Goal: Task Accomplishment & Management: Use online tool/utility

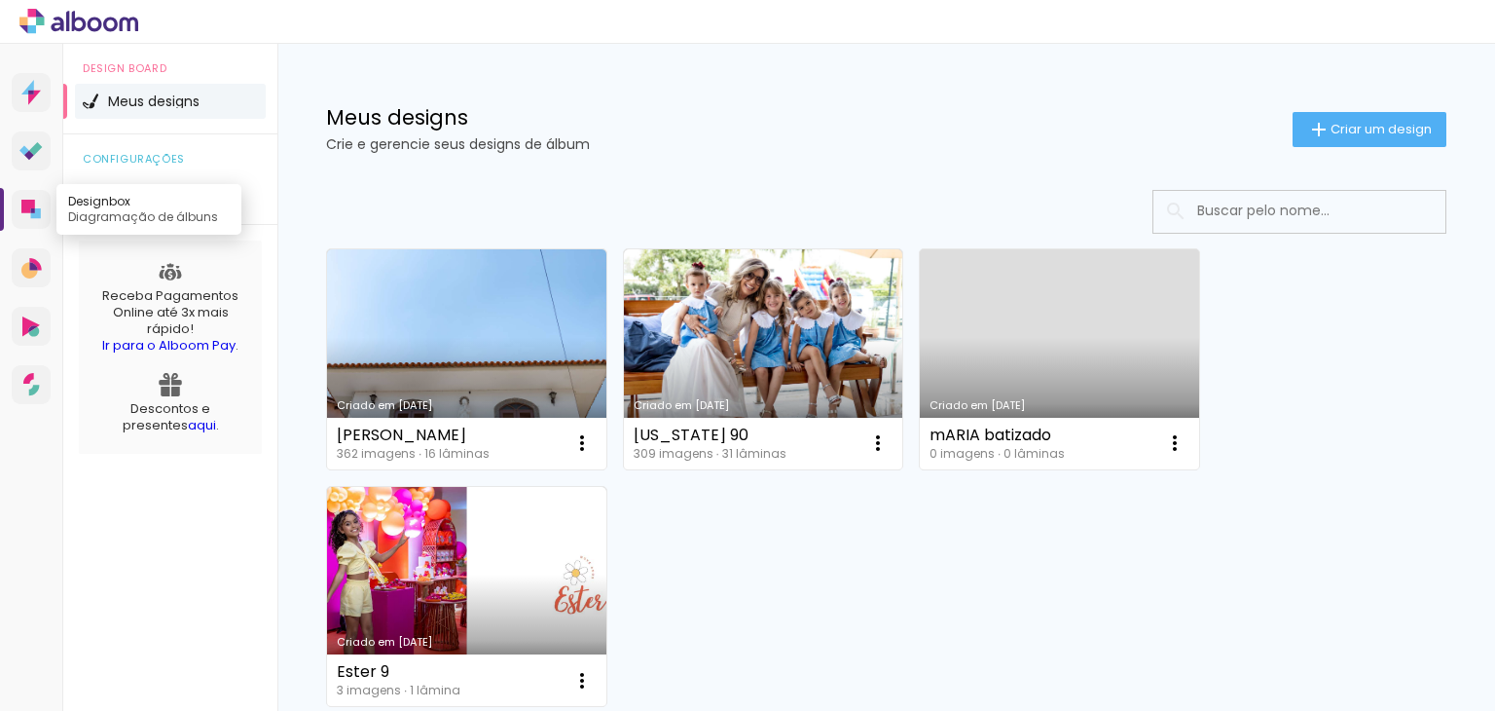
click at [42, 209] on link "Designbox Diagramação de álbuns" at bounding box center [31, 209] width 39 height 39
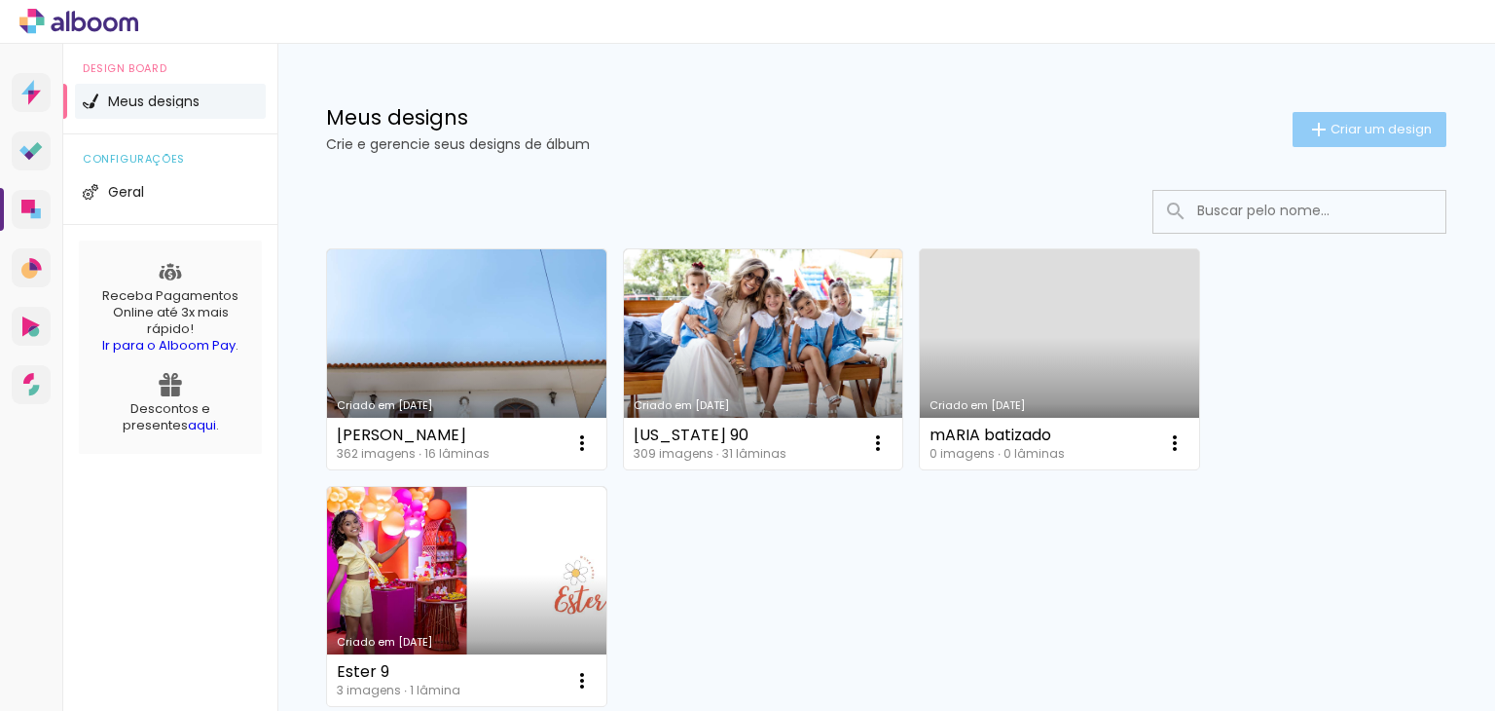
click at [1362, 133] on span "Criar um design" at bounding box center [1381, 129] width 101 height 13
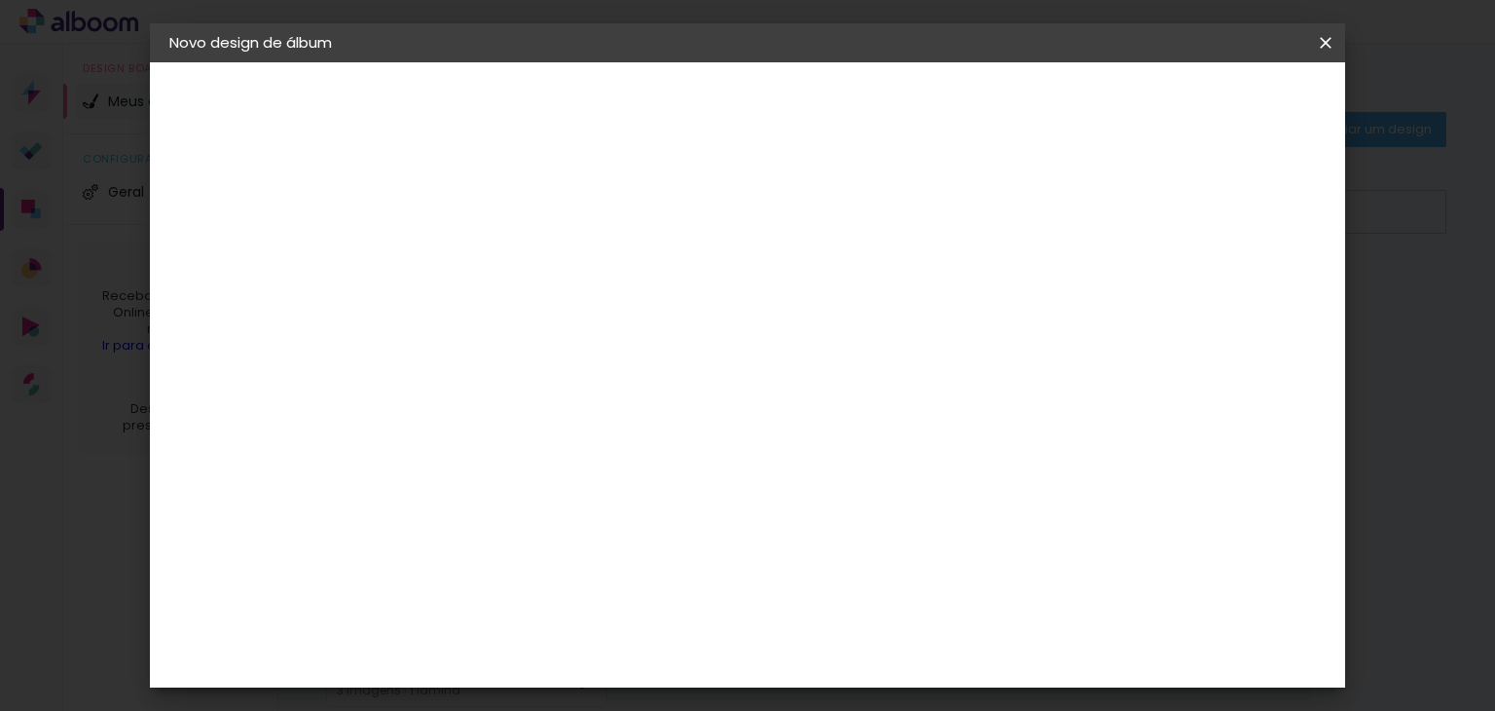
click at [488, 247] on input at bounding box center [488, 261] width 0 height 30
click at [0, 0] on paper-input-container "Título do álbum" at bounding box center [0, 0] width 0 height 0
click at [488, 270] on input at bounding box center [488, 261] width 0 height 30
type input "[PERSON_NAME] e [PERSON_NAME]"
type paper-input "[PERSON_NAME] e [PERSON_NAME]"
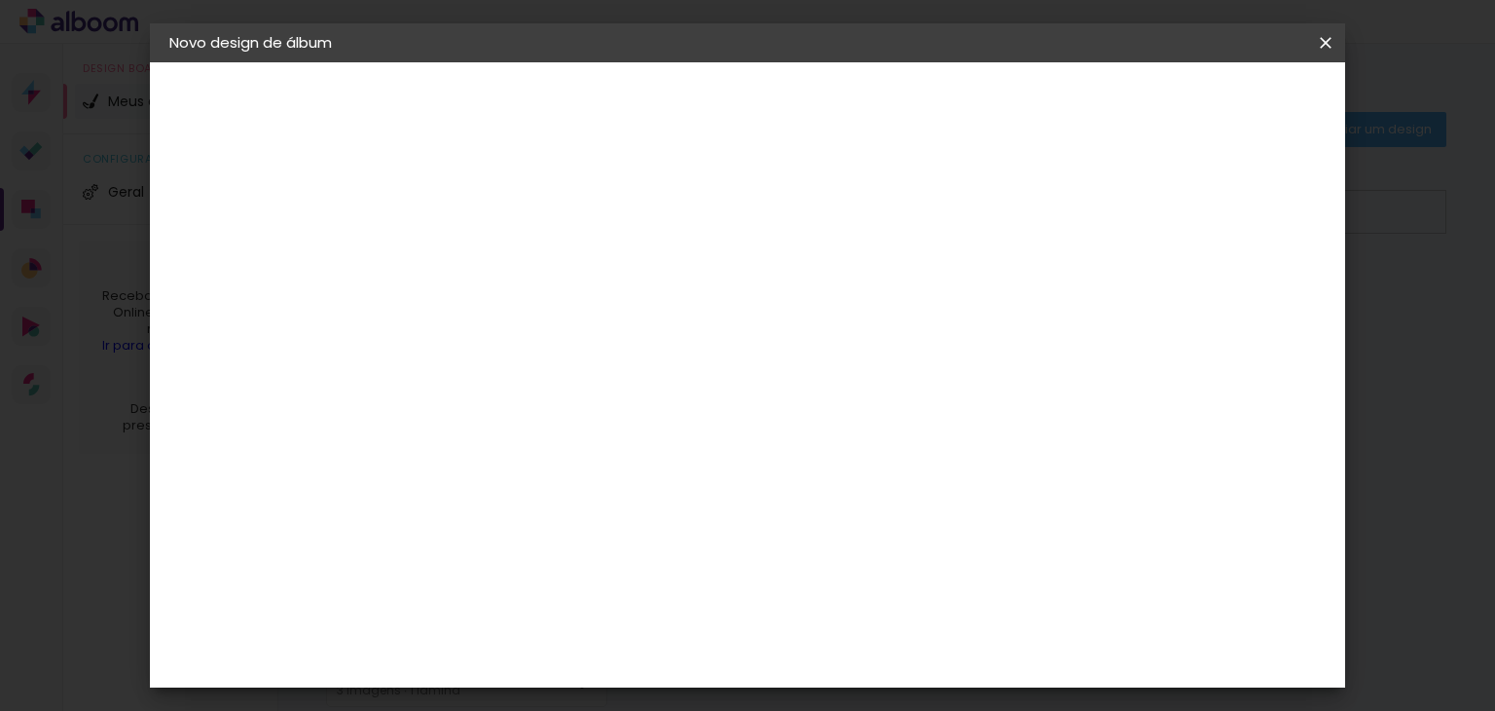
click at [687, 115] on paper-button "Avançar" at bounding box center [639, 103] width 95 height 33
click at [601, 537] on div "DreambooksPro" at bounding box center [537, 545] width 127 height 16
click at [0, 0] on slot "Avançar" at bounding box center [0, 0] width 0 height 0
click at [564, 324] on input "text" at bounding box center [526, 339] width 76 height 30
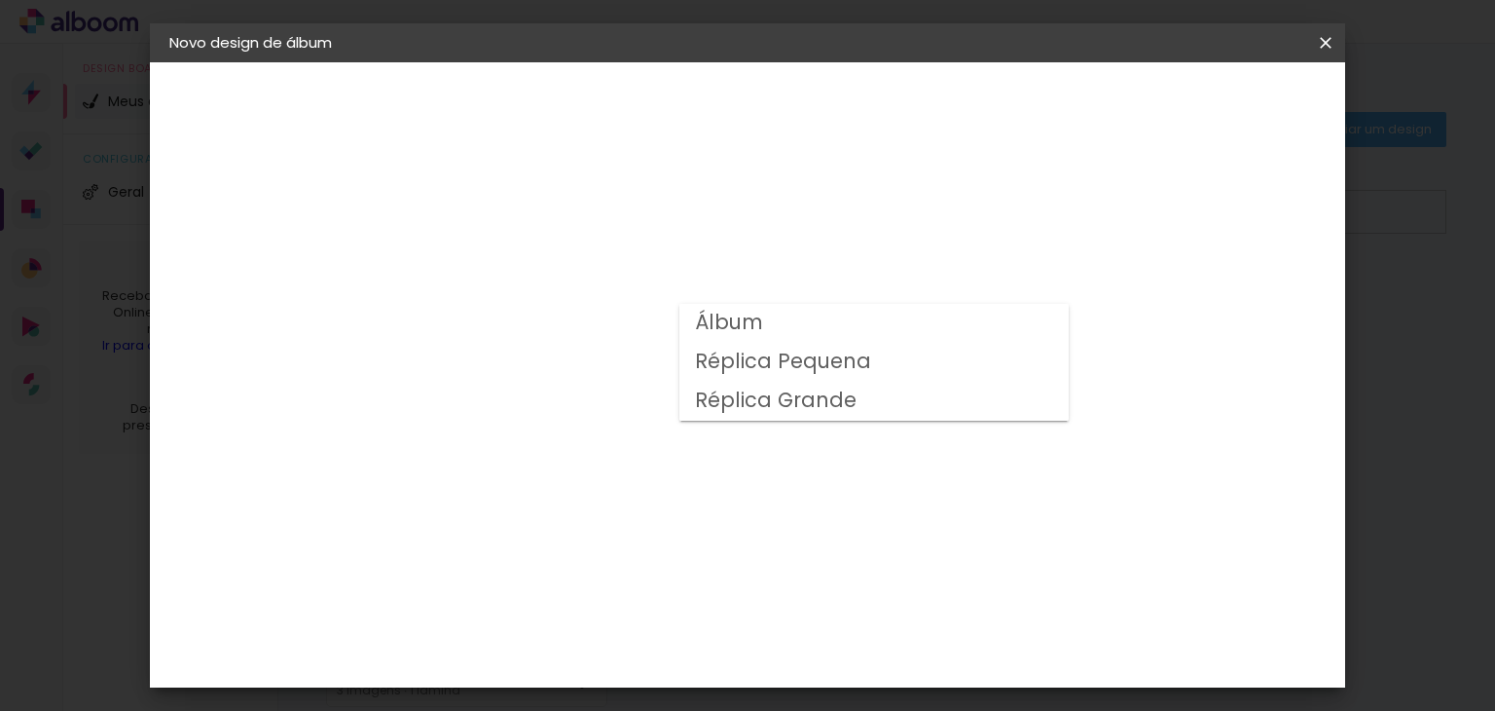
click at [1017, 325] on paper-item "Álbum" at bounding box center [873, 323] width 389 height 39
type input "Álbum"
click at [619, 494] on span "25 × 25" at bounding box center [574, 514] width 91 height 40
click at [619, 455] on span "20 × 20" at bounding box center [574, 475] width 91 height 40
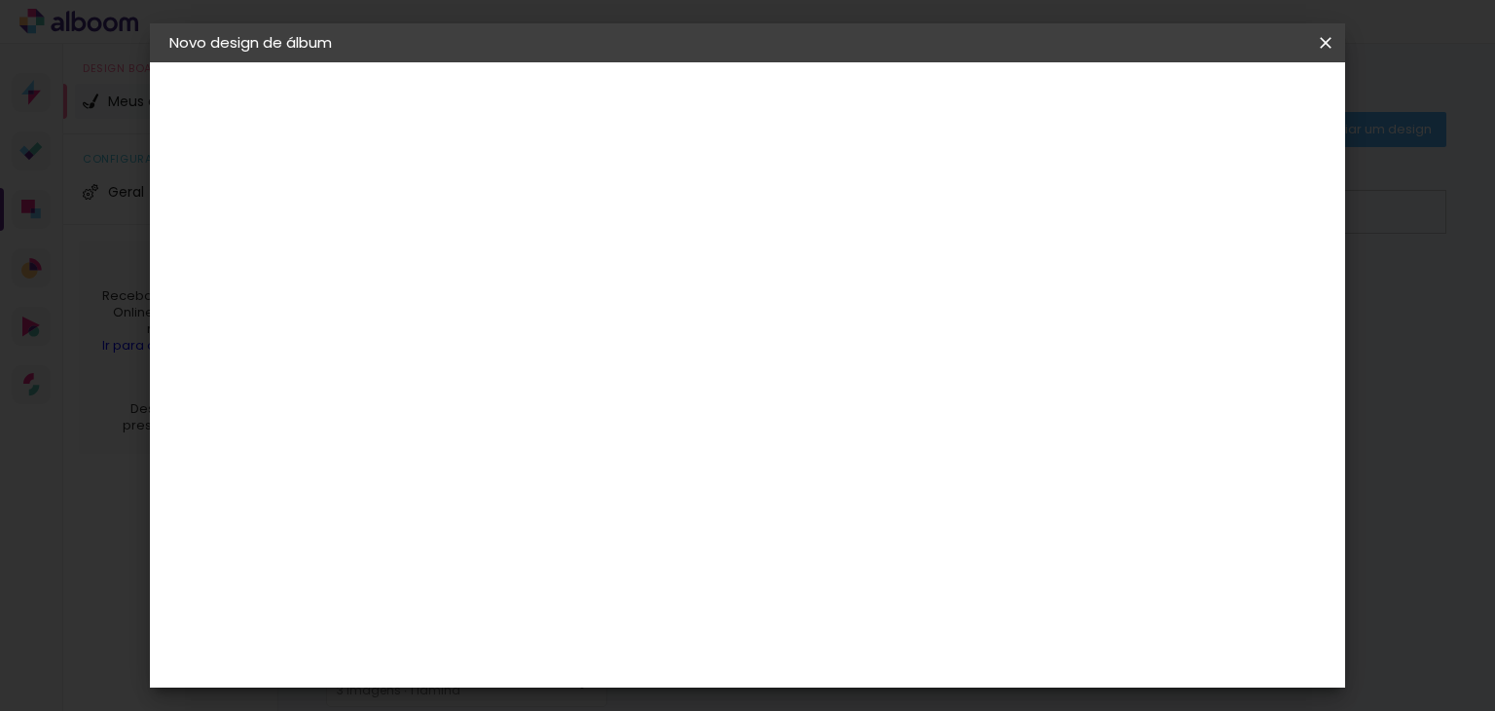
click at [0, 0] on slot "Avançar" at bounding box center [0, 0] width 0 height 0
click at [1020, 109] on span "Iniciar design" at bounding box center [976, 103] width 89 height 14
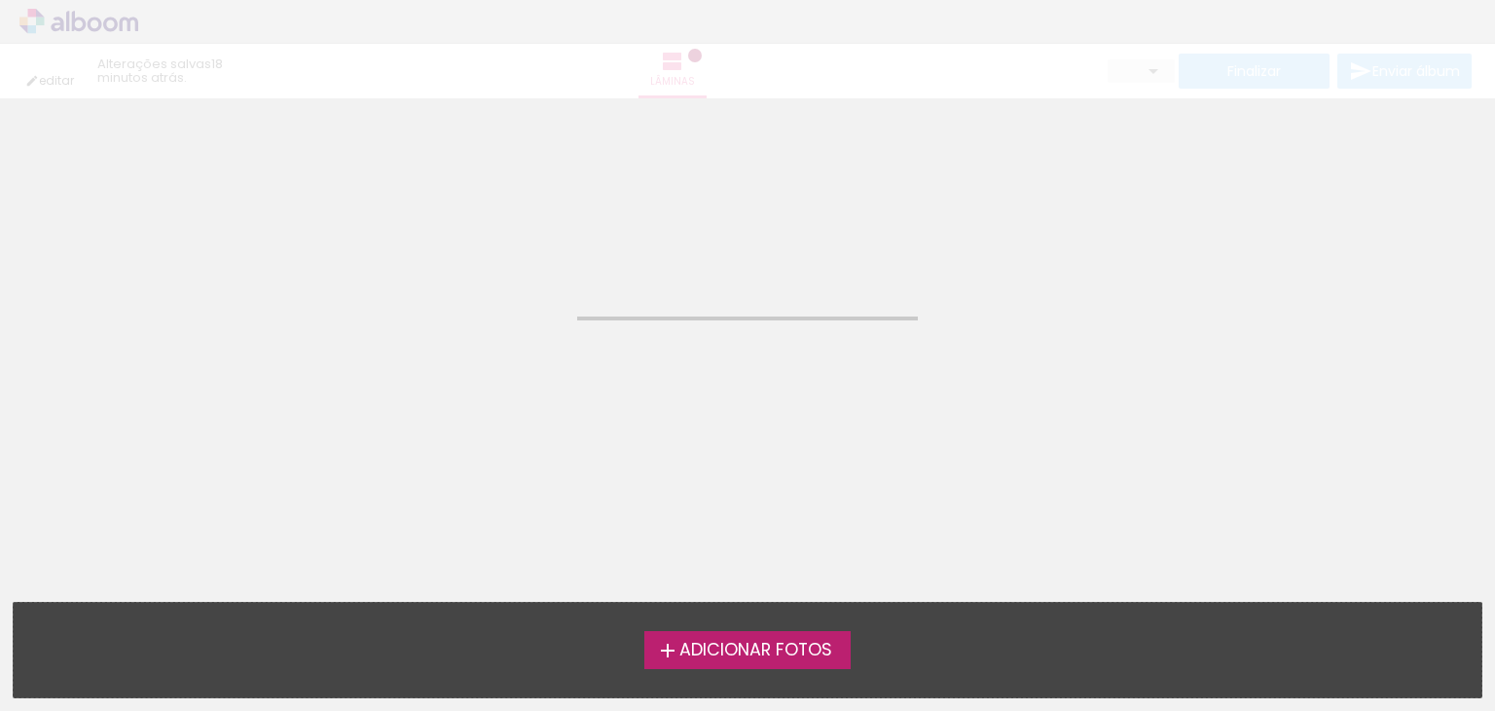
click at [731, 647] on span "Adicionar Fotos" at bounding box center [755, 650] width 153 height 18
click at [0, 0] on input "file" at bounding box center [0, 0] width 0 height 0
